Goal: Task Accomplishment & Management: Manage account settings

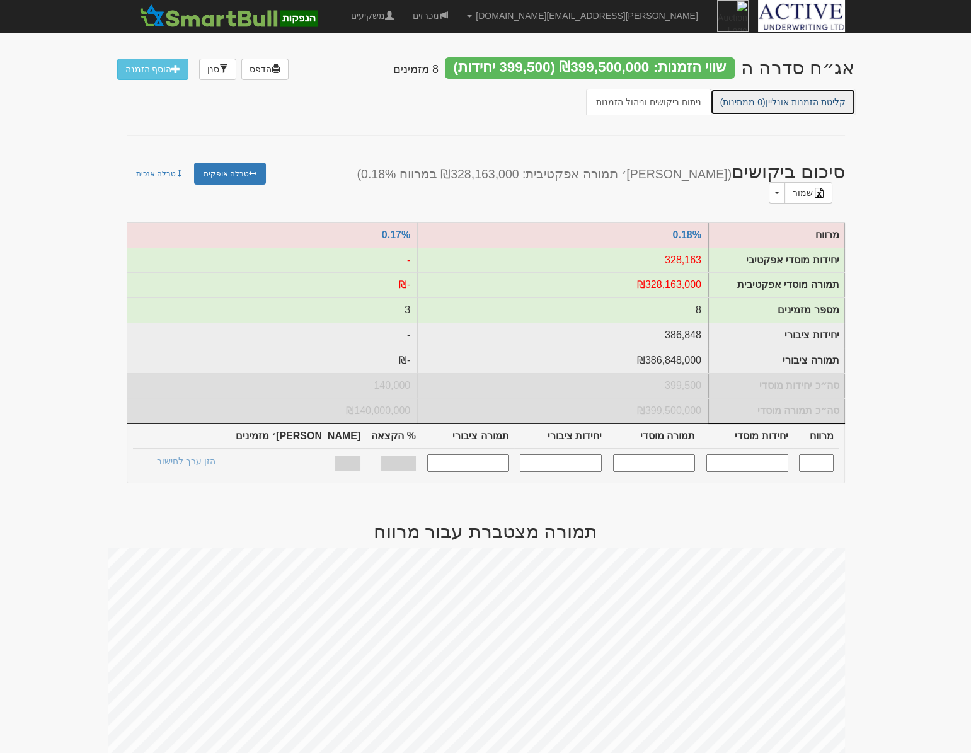
click at [751, 95] on link "קליטת הזמנות אונליין (0 ממתינות)" at bounding box center [783, 102] width 146 height 26
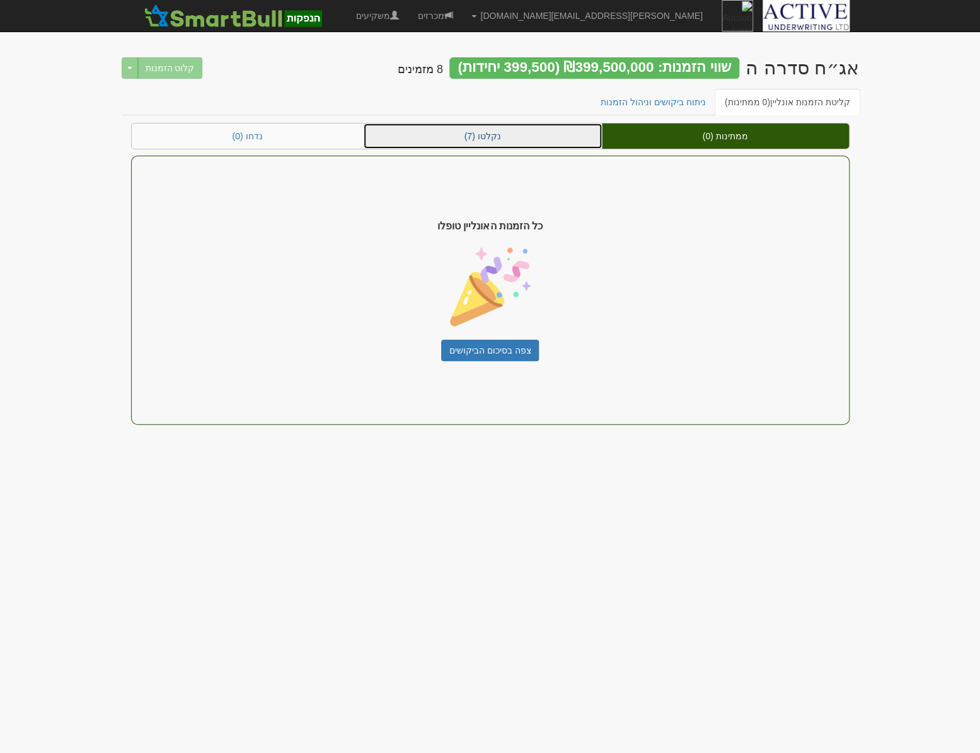
click at [514, 130] on link "נקלטו (7)" at bounding box center [483, 136] width 238 height 25
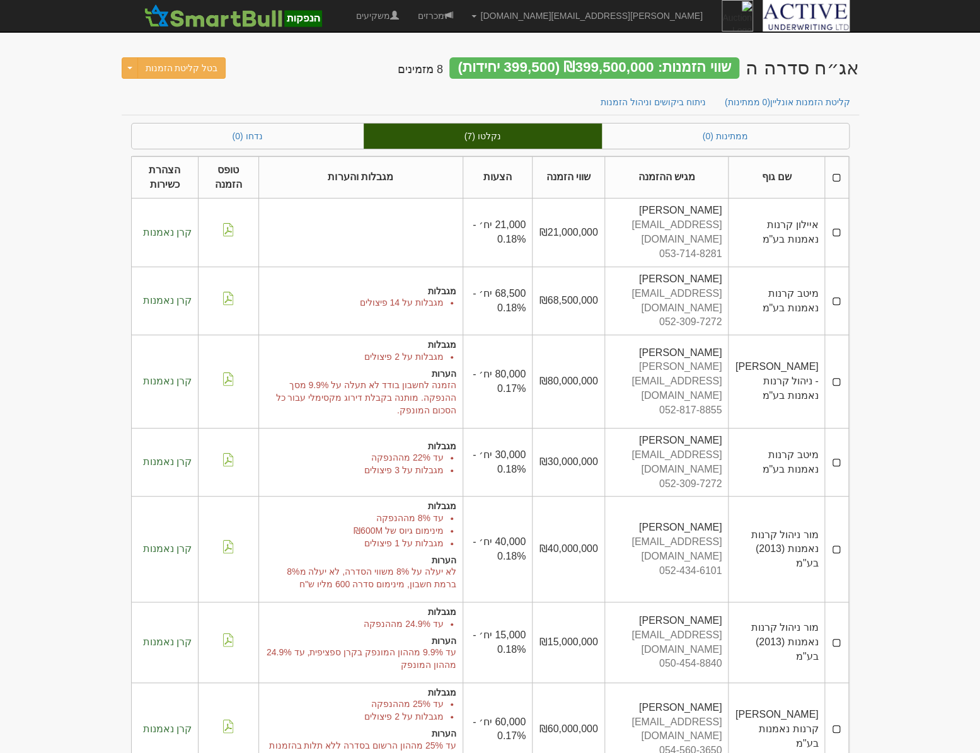
click at [836, 602] on td at bounding box center [836, 642] width 23 height 81
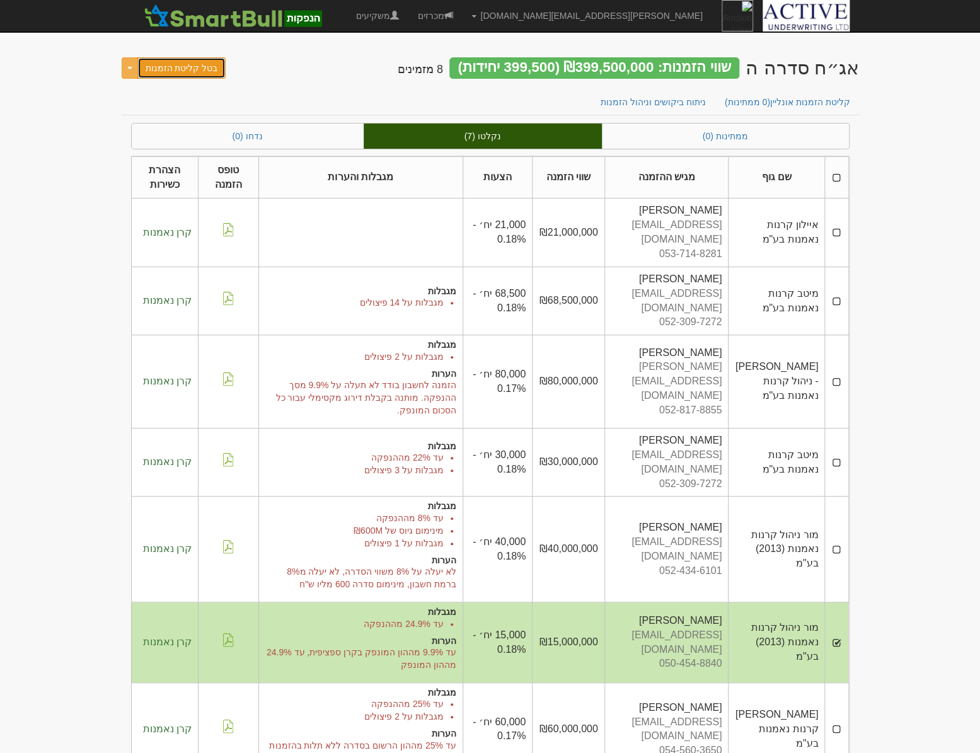
click at [193, 59] on button "בטל קליטת הזמנות" at bounding box center [181, 67] width 89 height 21
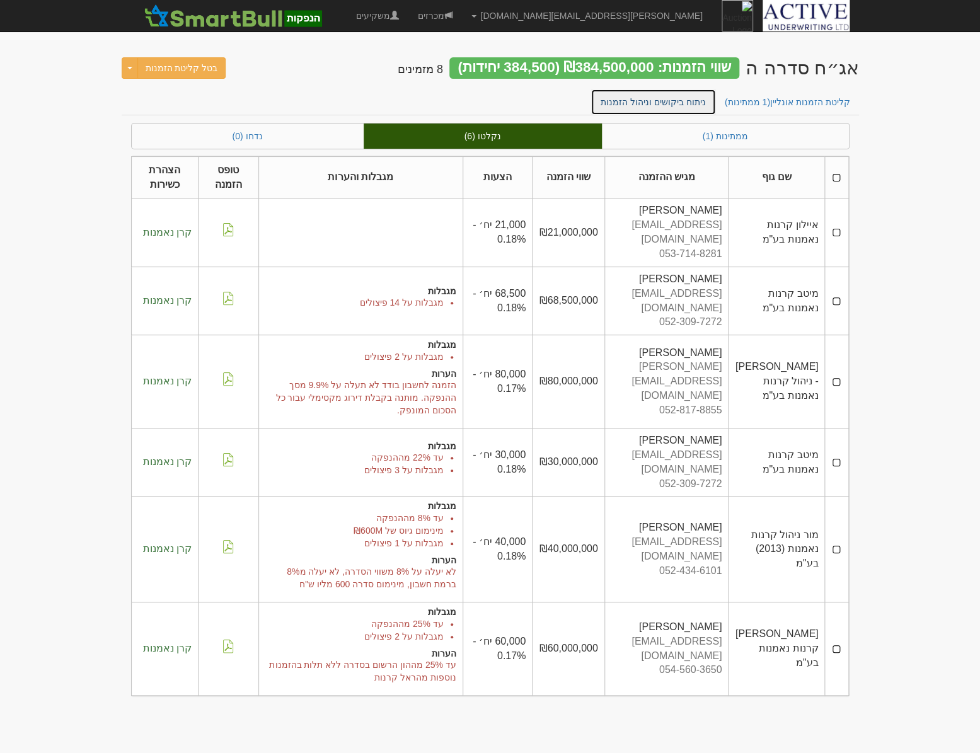
click at [633, 106] on link "ניתוח ביקושים וניהול הזמנות" at bounding box center [652, 102] width 125 height 26
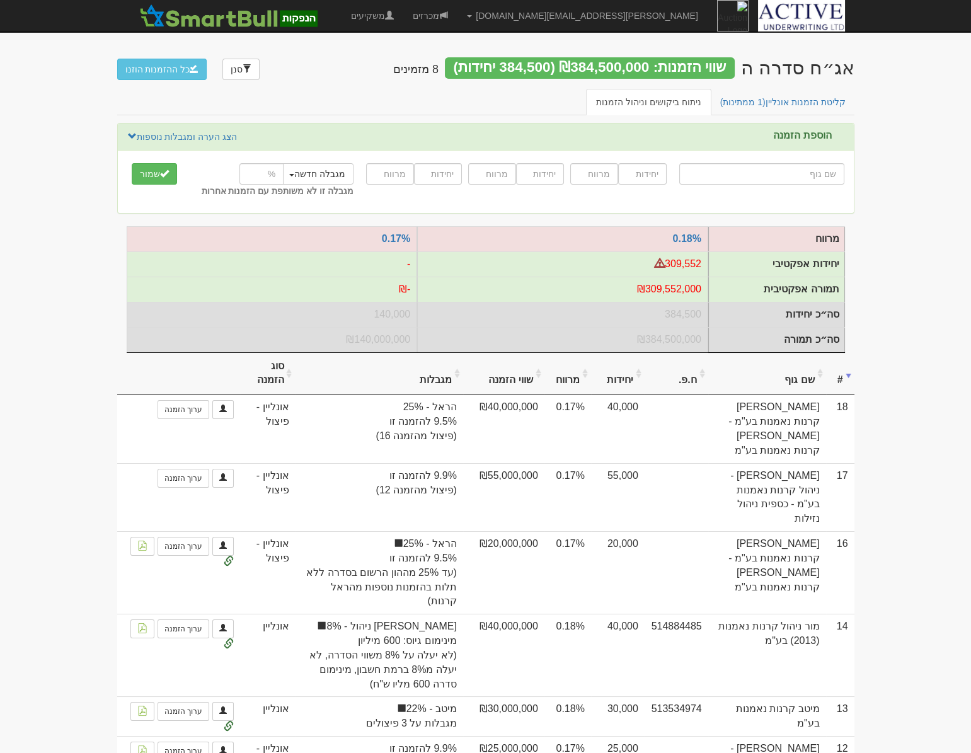
drag, startPoint x: 942, startPoint y: 69, endPoint x: 942, endPoint y: 57, distance: 12.0
click at [942, 69] on body "[PERSON_NAME][EMAIL_ADDRESS][DOMAIN_NAME] הגדרות חשבונות הנפקה תבניות הודעות קי…" at bounding box center [485, 528] width 971 height 1057
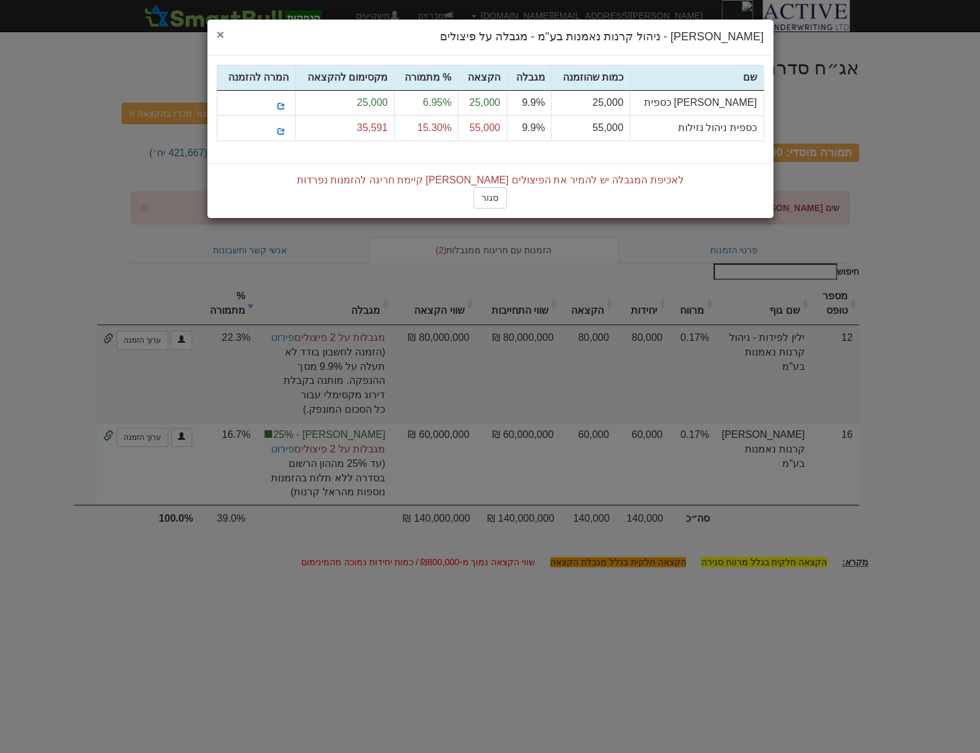
click at [221, 32] on span "×" at bounding box center [221, 34] width 8 height 14
